Goal: Navigation & Orientation: Go to known website

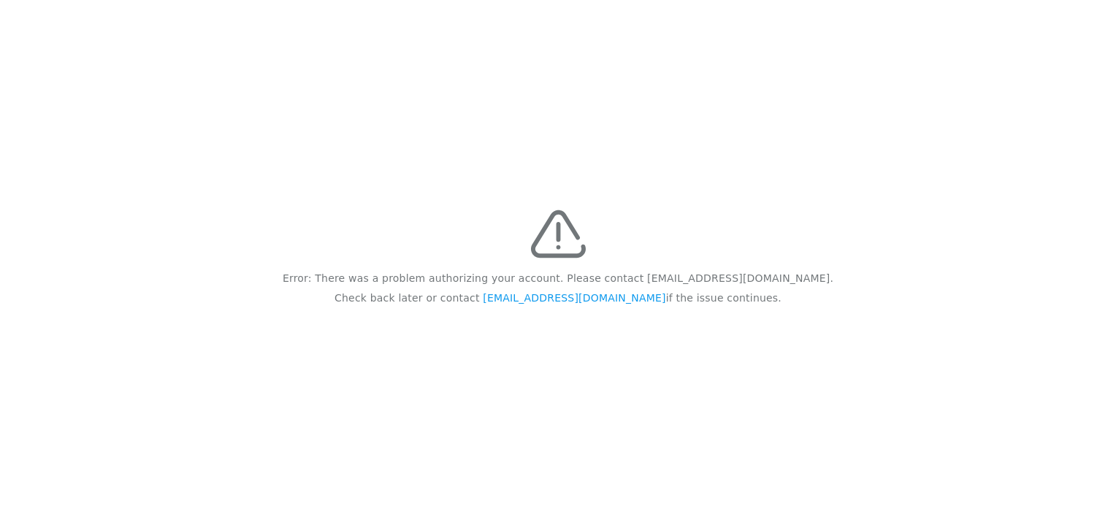
drag, startPoint x: 342, startPoint y: 275, endPoint x: 730, endPoint y: 308, distance: 390.1
click at [730, 308] on div "Error: There was a problem authorizing your account. Please contact [EMAIL_ADDR…" at bounding box center [558, 257] width 1116 height 514
drag, startPoint x: 730, startPoint y: 308, endPoint x: 698, endPoint y: 302, distance: 33.5
copy div "Error: There was a problem authorizing your account. Please contact [EMAIL_ADDR…"
click at [210, 85] on div "Error: There was a problem authorizing your account. Please contact [EMAIL_ADDR…" at bounding box center [558, 257] width 1116 height 514
